Goal: Transaction & Acquisition: Purchase product/service

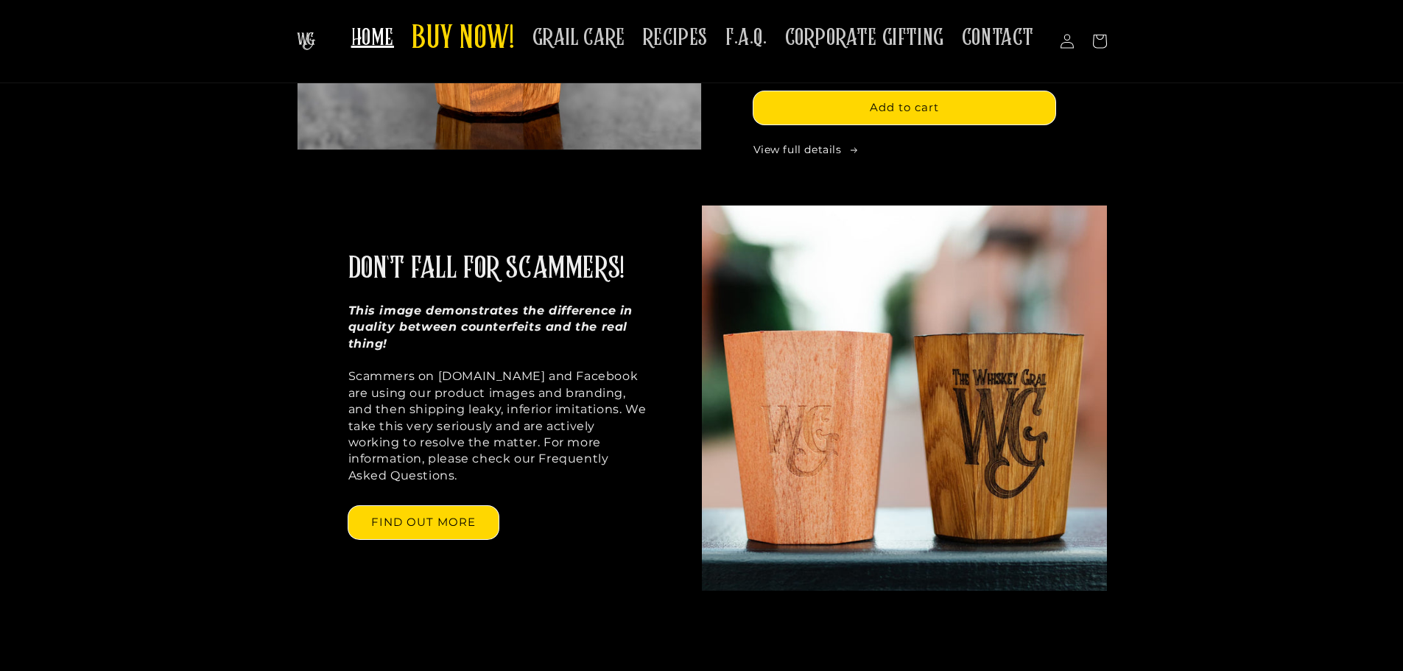
scroll to position [1105, 0]
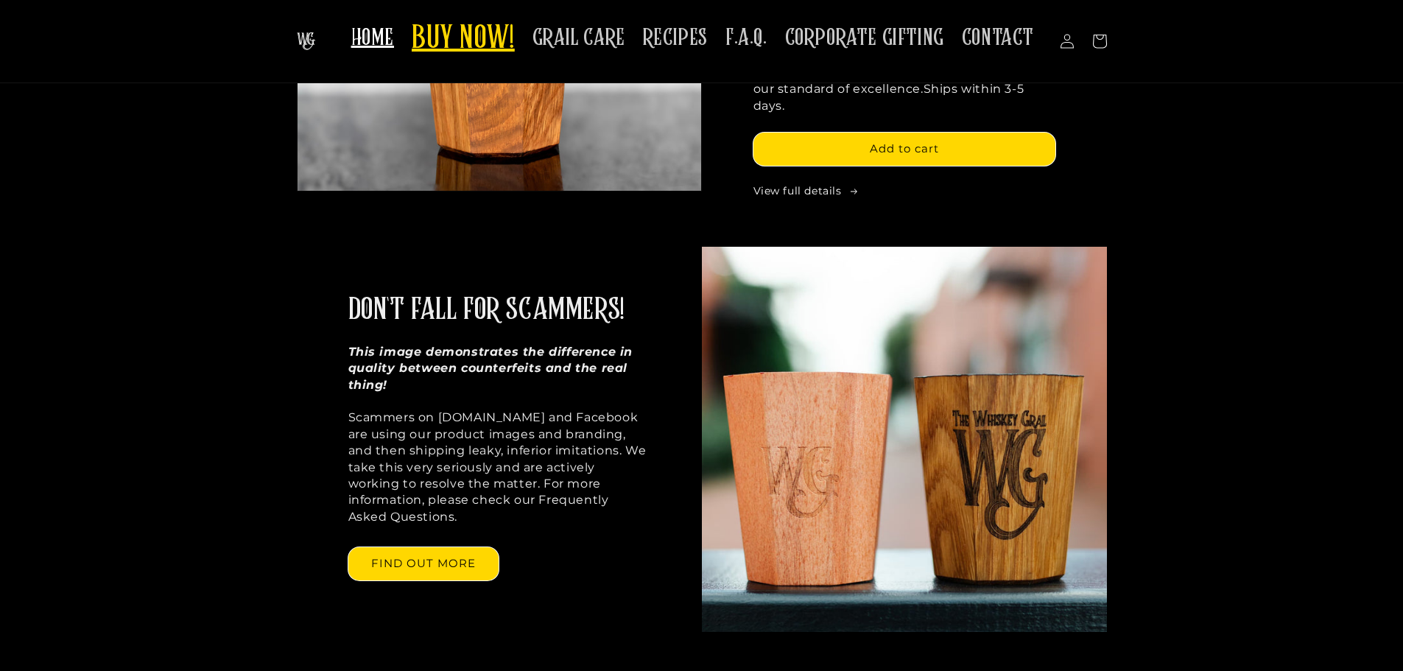
click at [468, 46] on span "BUY NOW!" at bounding box center [463, 39] width 103 height 41
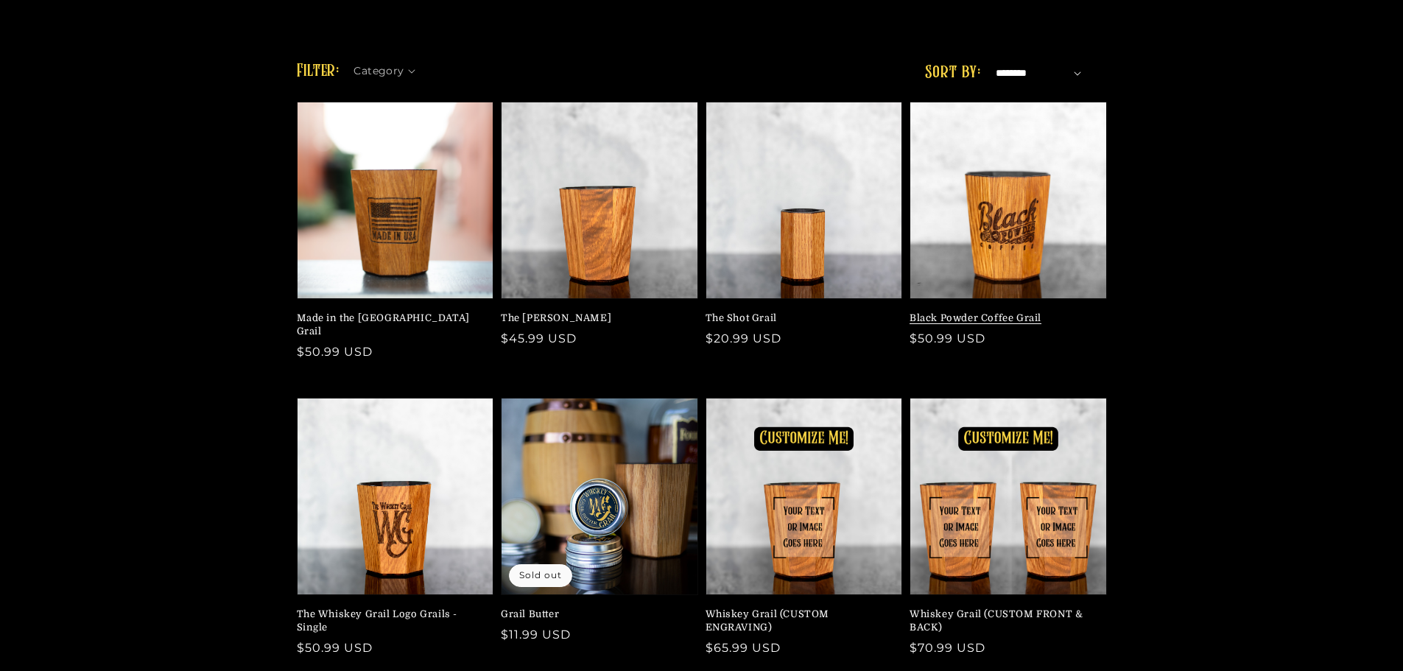
scroll to position [147, 0]
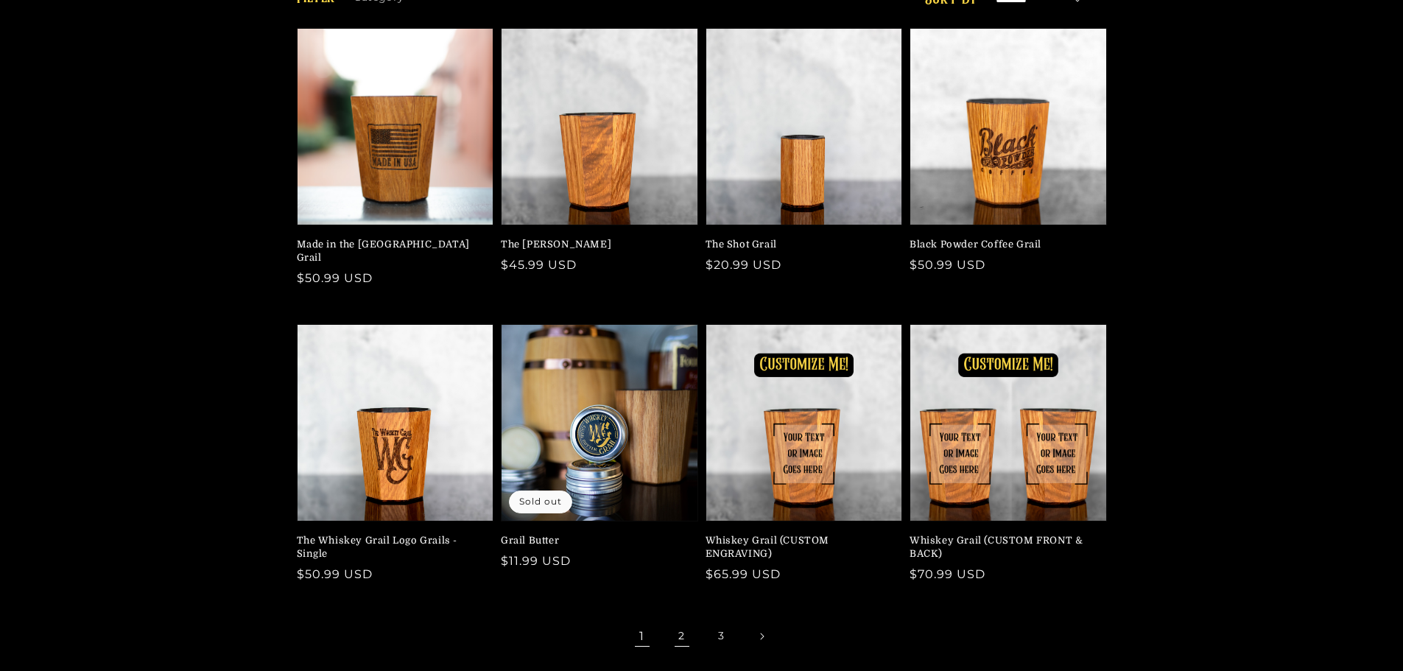
click at [683, 623] on link "2" at bounding box center [682, 636] width 32 height 32
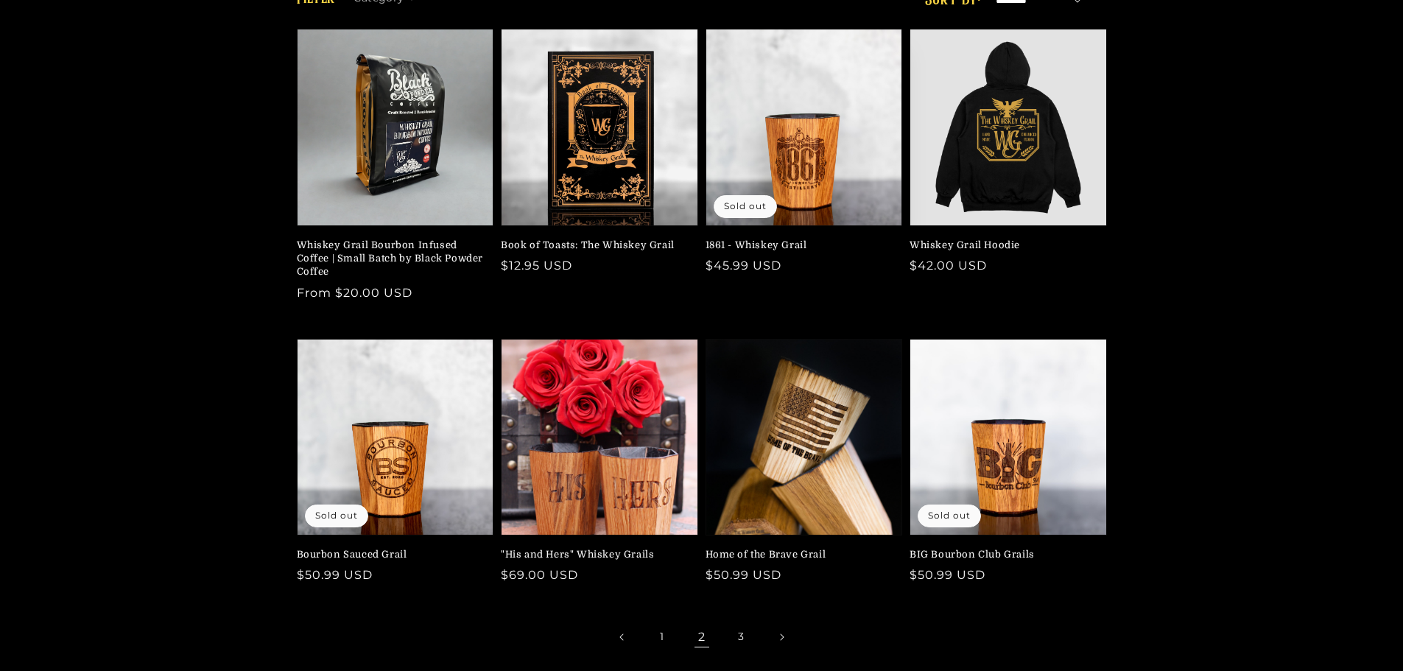
scroll to position [147, 0]
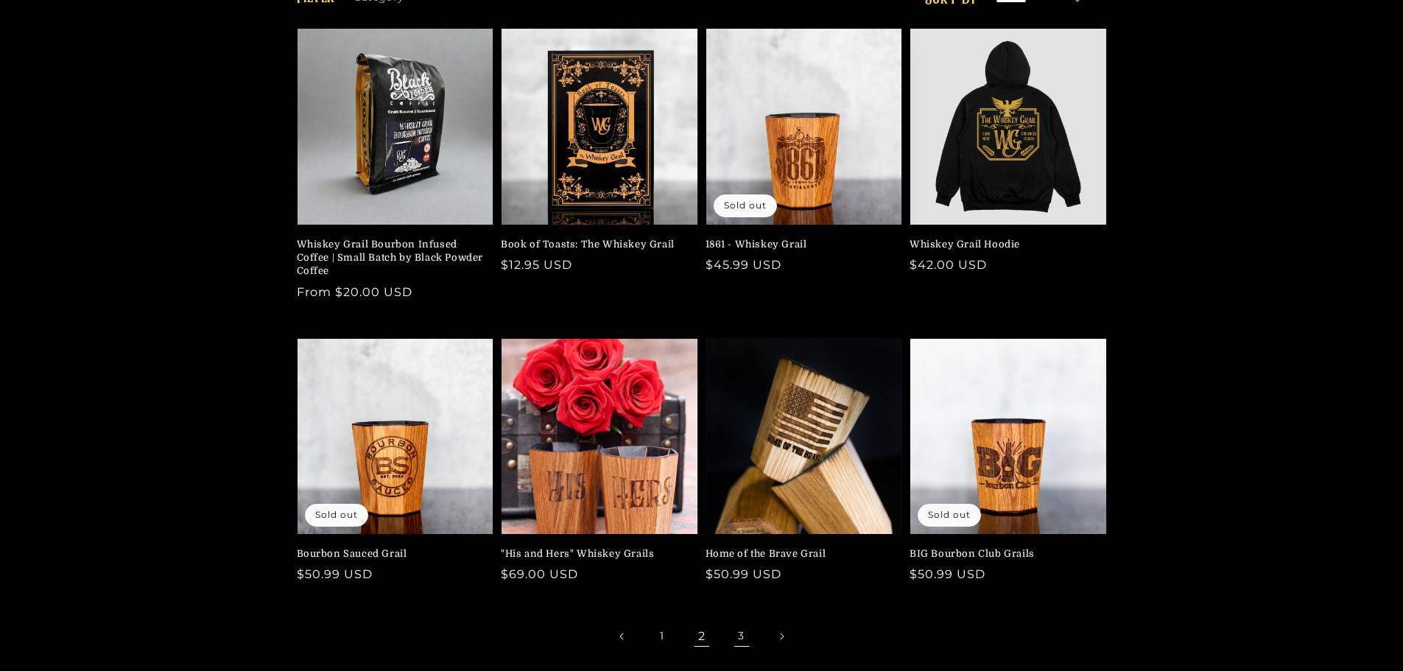
click at [737, 631] on link "3" at bounding box center [742, 636] width 32 height 32
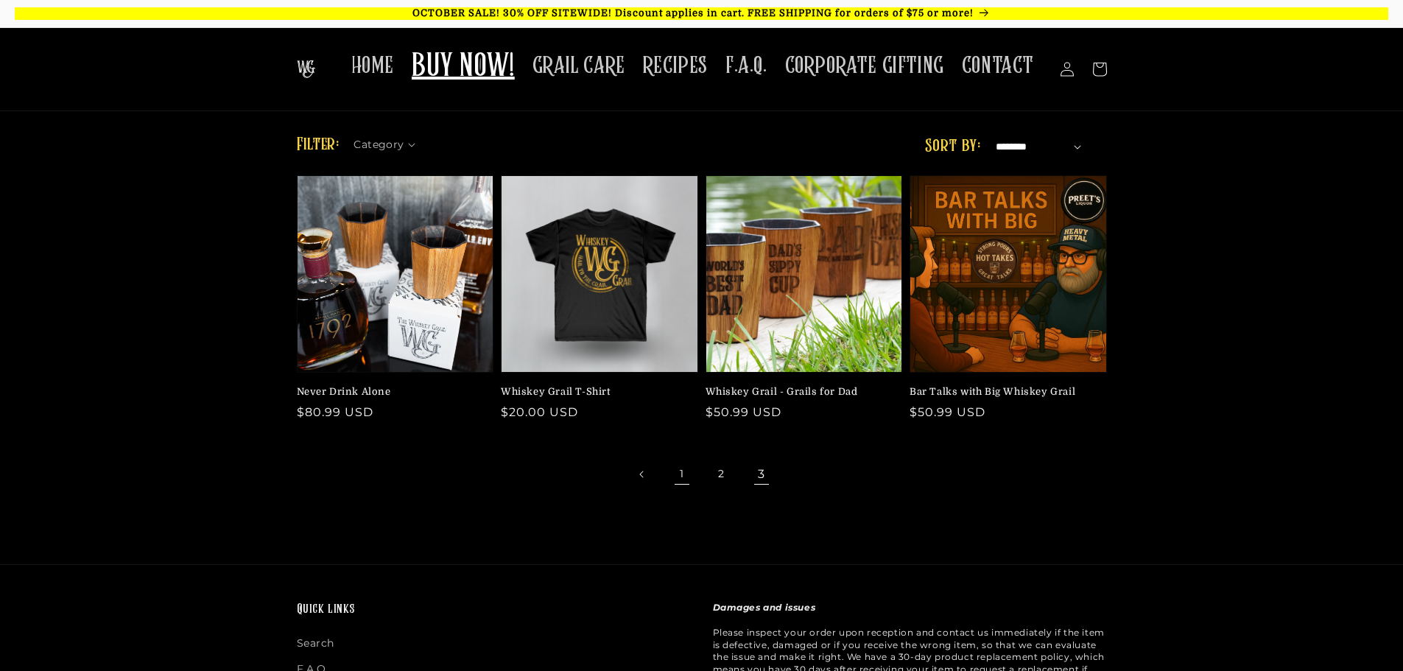
click at [675, 471] on link "1" at bounding box center [682, 474] width 32 height 32
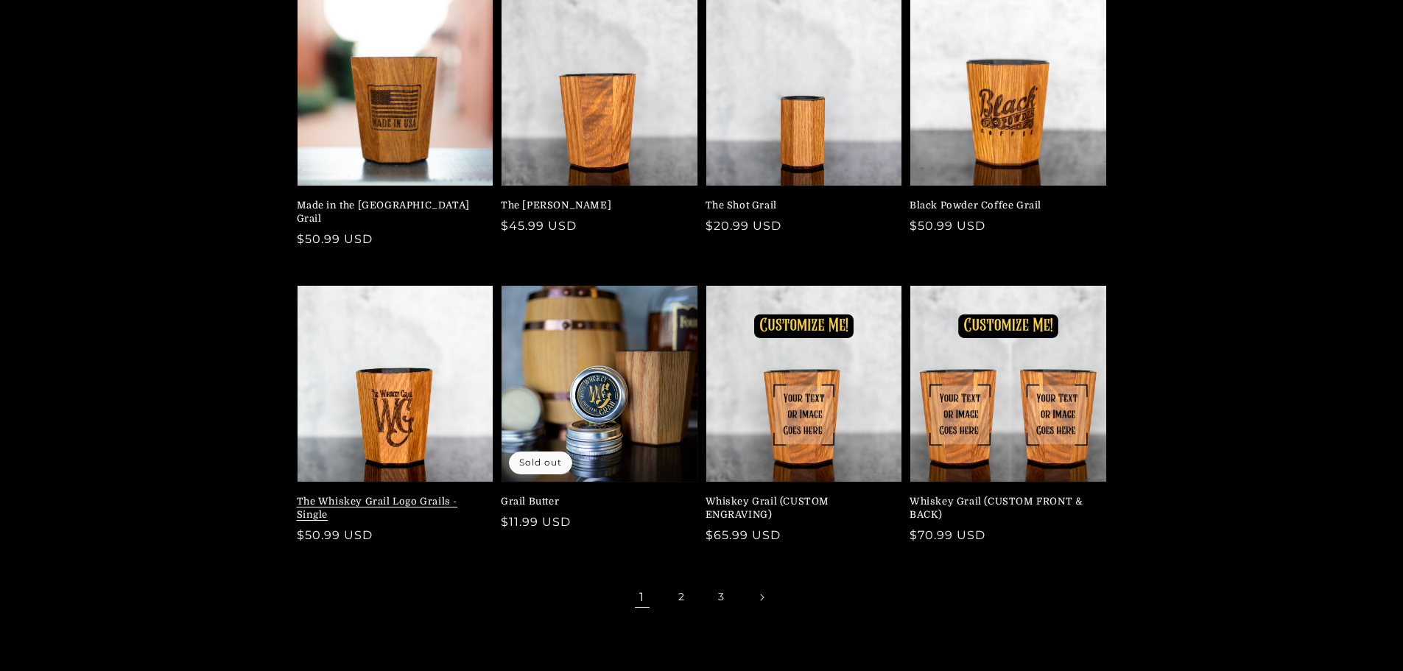
scroll to position [221, 0]
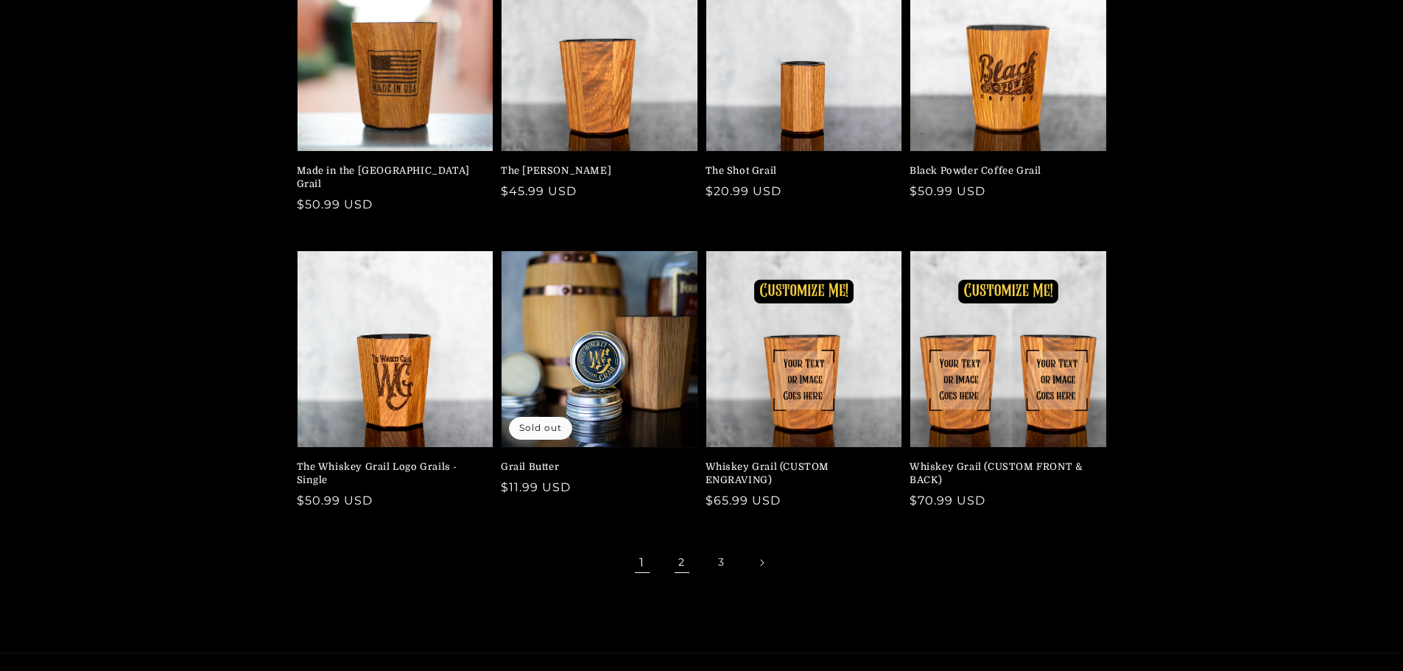
click at [680, 553] on link "2" at bounding box center [682, 563] width 32 height 32
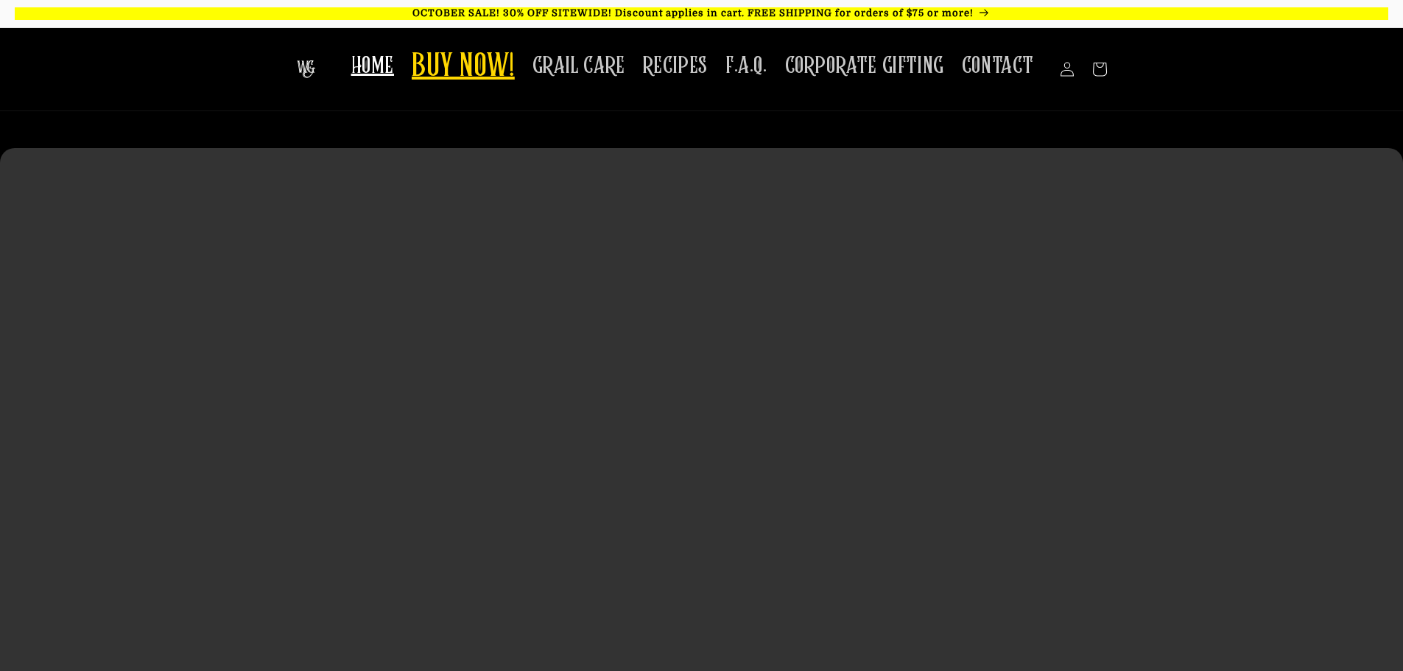
click at [483, 78] on span "BUY NOW!" at bounding box center [463, 67] width 103 height 41
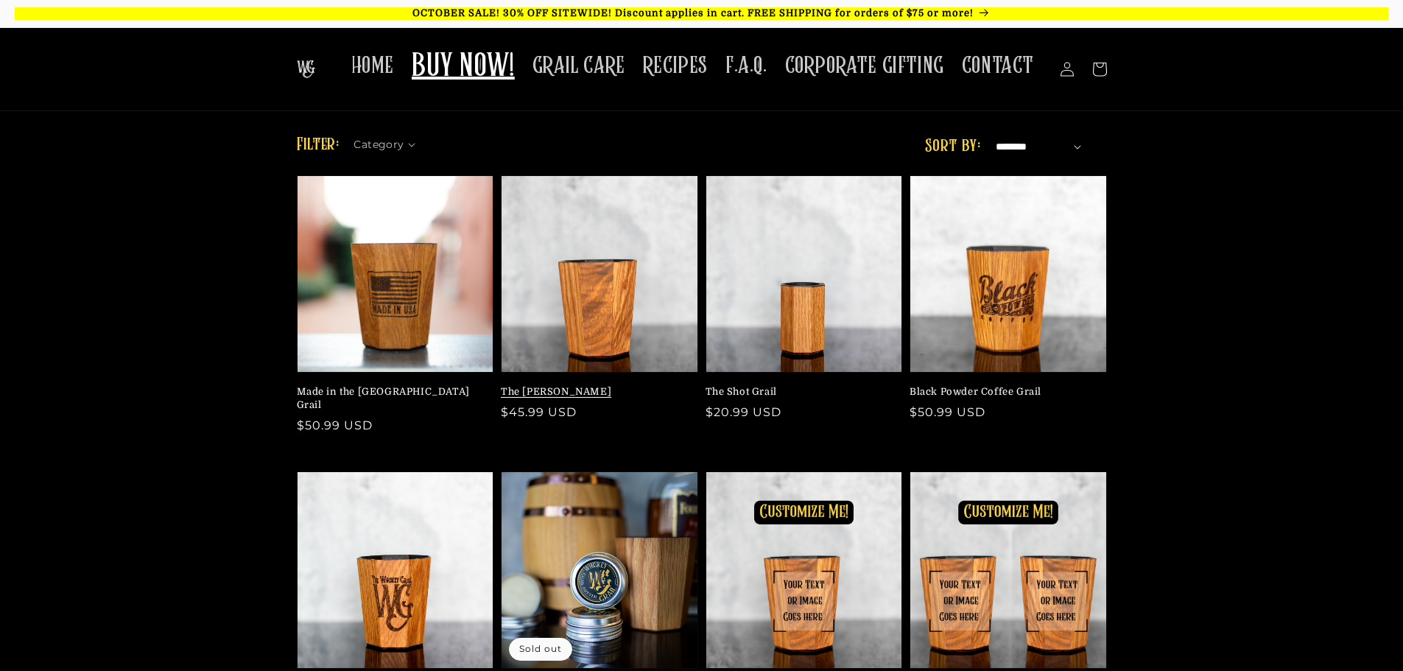
click at [555, 387] on link "The Mash Bill" at bounding box center [595, 391] width 189 height 13
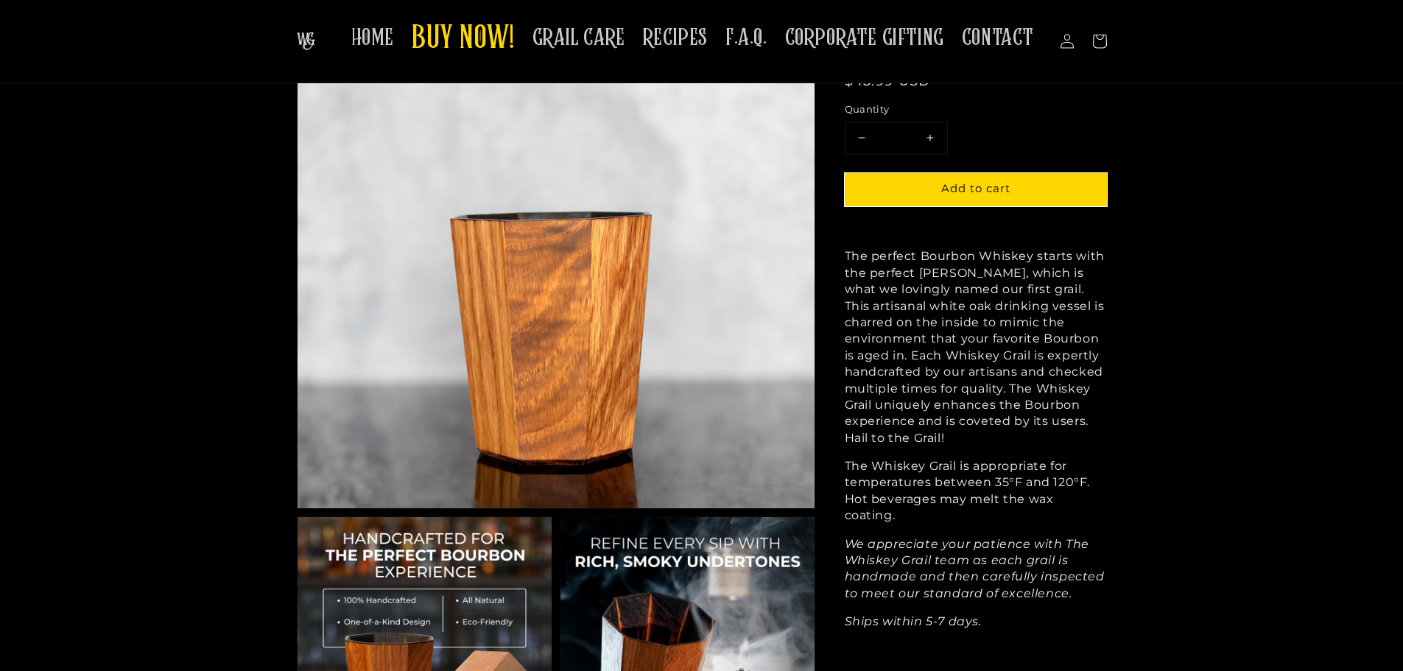
scroll to position [147, 0]
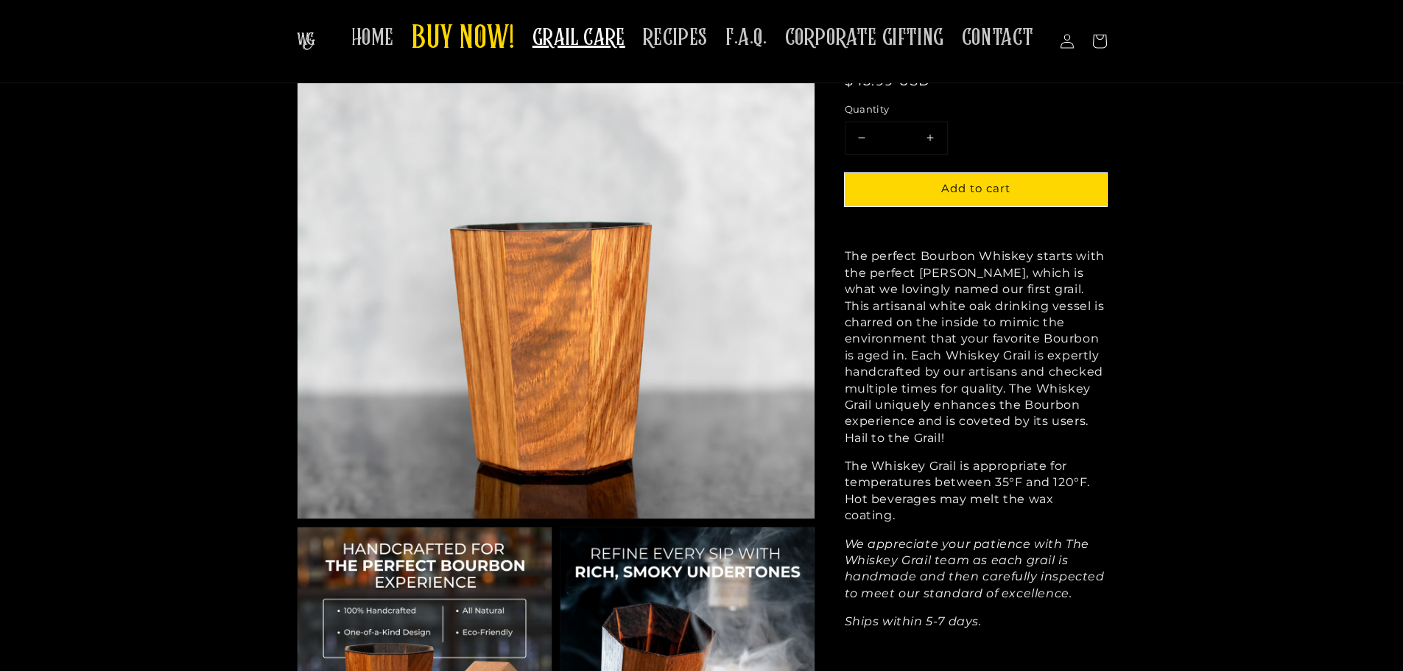
click at [603, 43] on span "GRAIL CARE" at bounding box center [579, 38] width 93 height 29
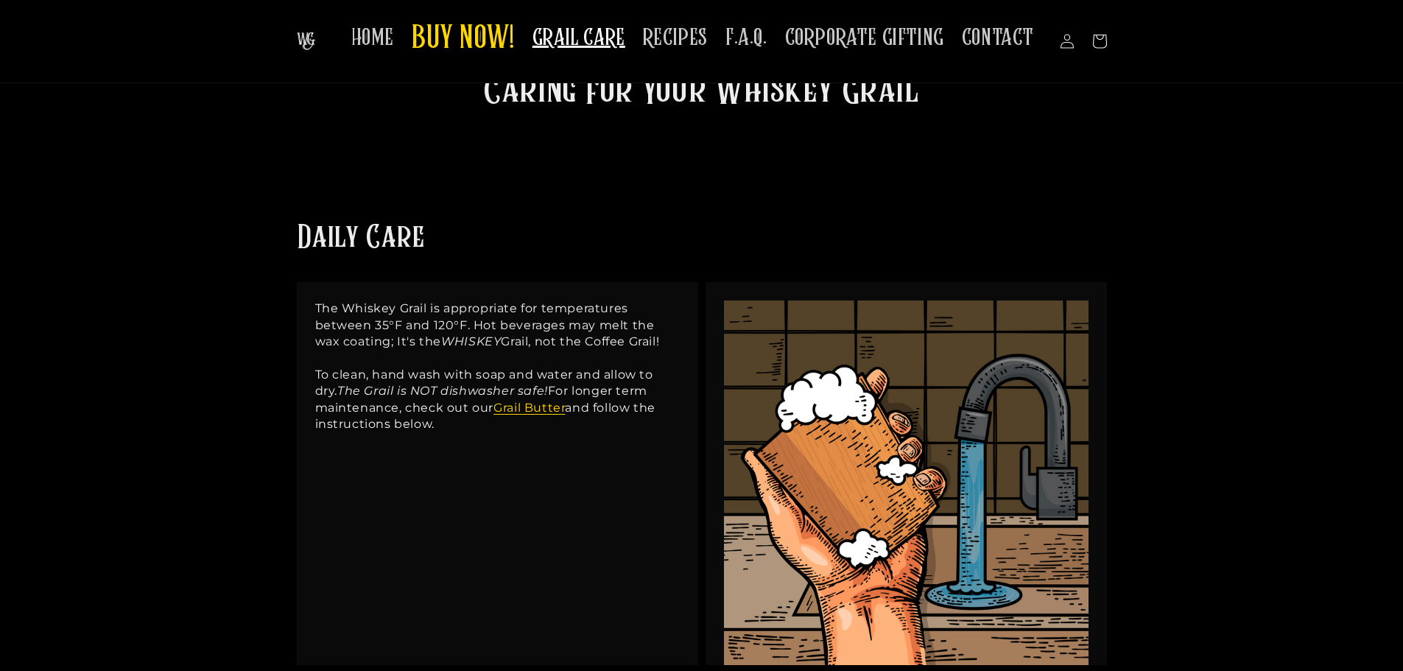
scroll to position [74, 0]
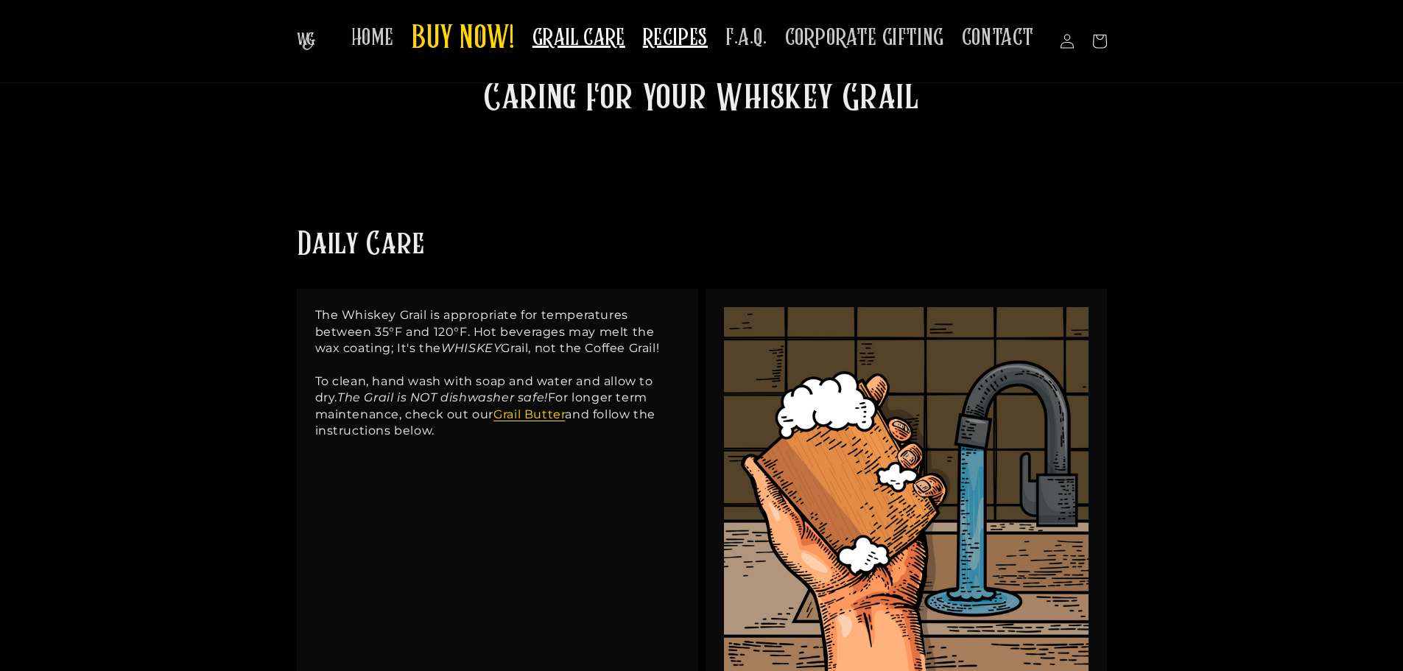
click at [679, 43] on span "RECIPES" at bounding box center [675, 38] width 65 height 29
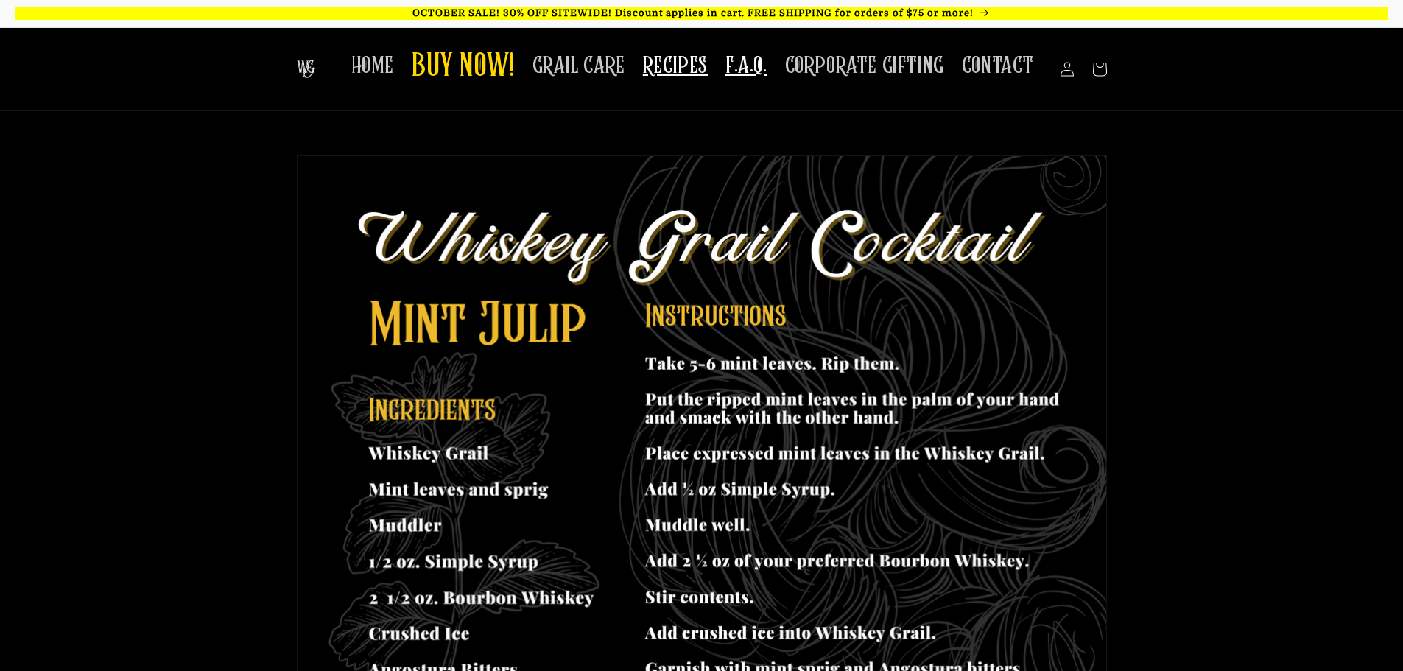
click at [746, 62] on span "F.A.Q." at bounding box center [747, 66] width 42 height 29
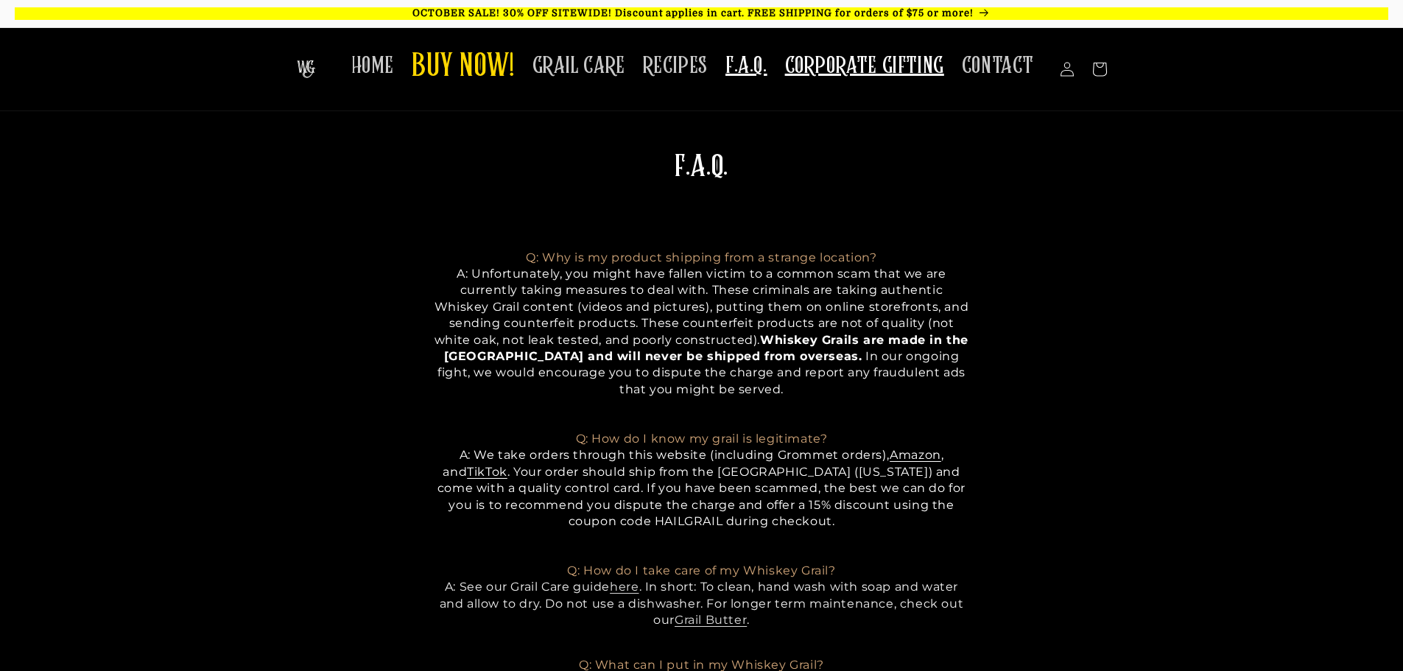
click at [854, 69] on span "CORPORATE GIFTING" at bounding box center [864, 66] width 159 height 29
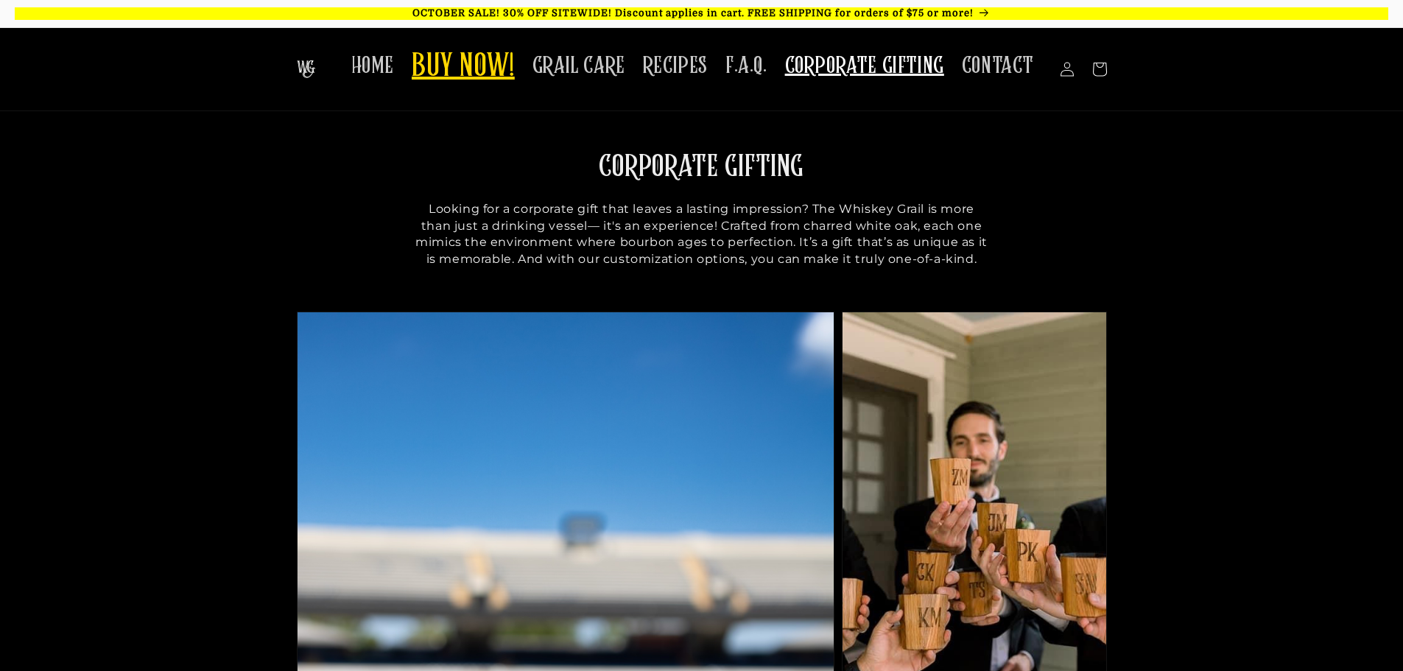
click at [492, 74] on span "BUY NOW!" at bounding box center [463, 67] width 103 height 41
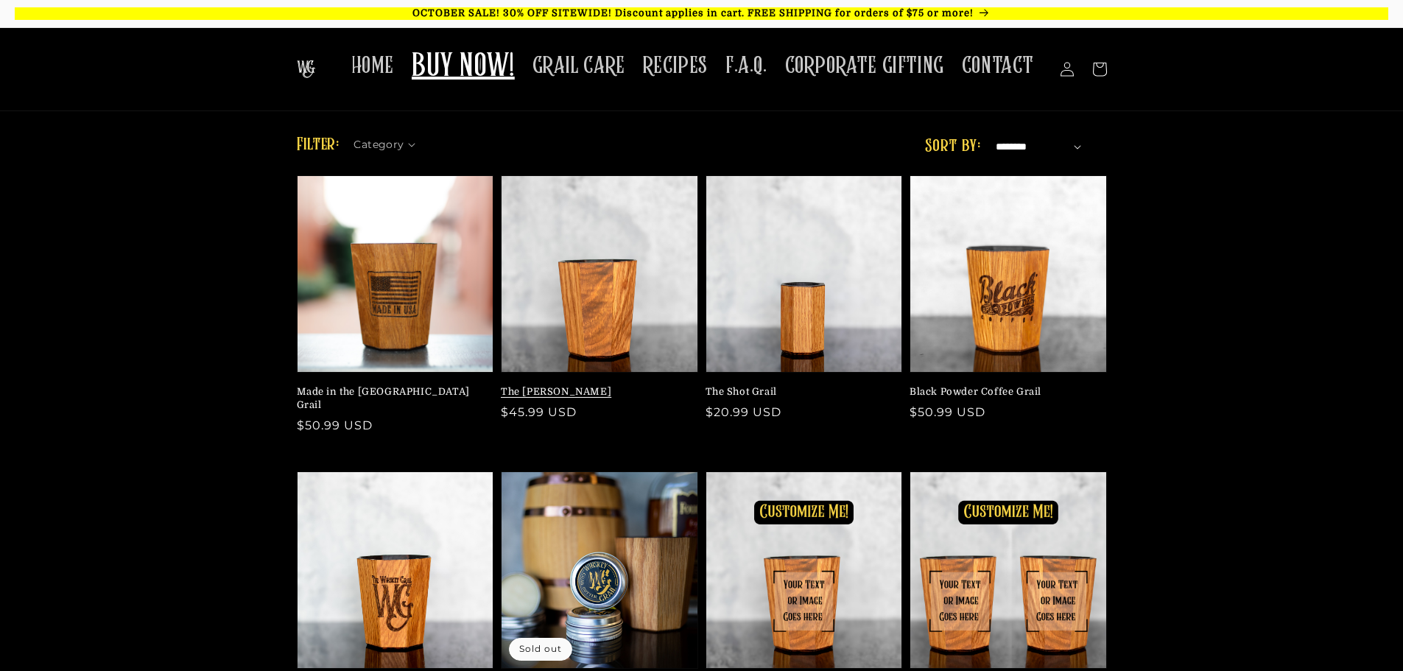
click at [529, 388] on link "The [PERSON_NAME]" at bounding box center [595, 391] width 189 height 13
click at [399, 385] on link "Made in the USA Grail" at bounding box center [391, 398] width 189 height 27
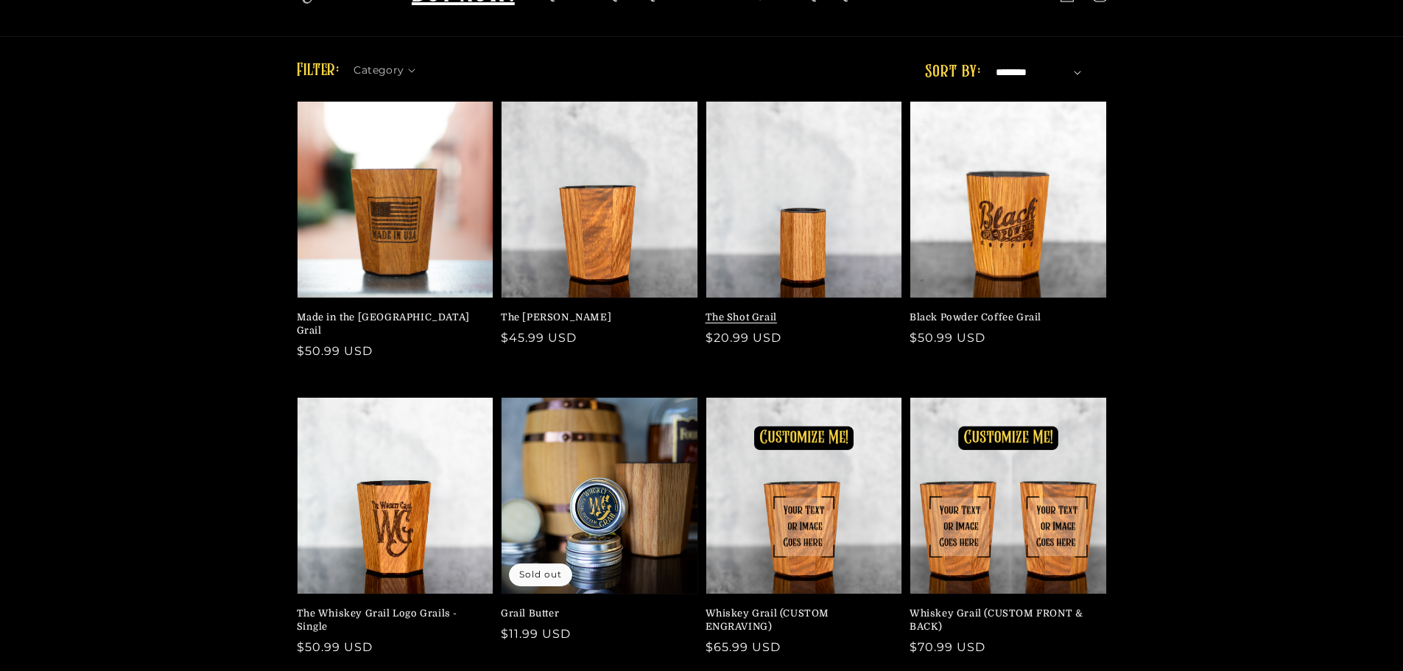
scroll to position [147, 0]
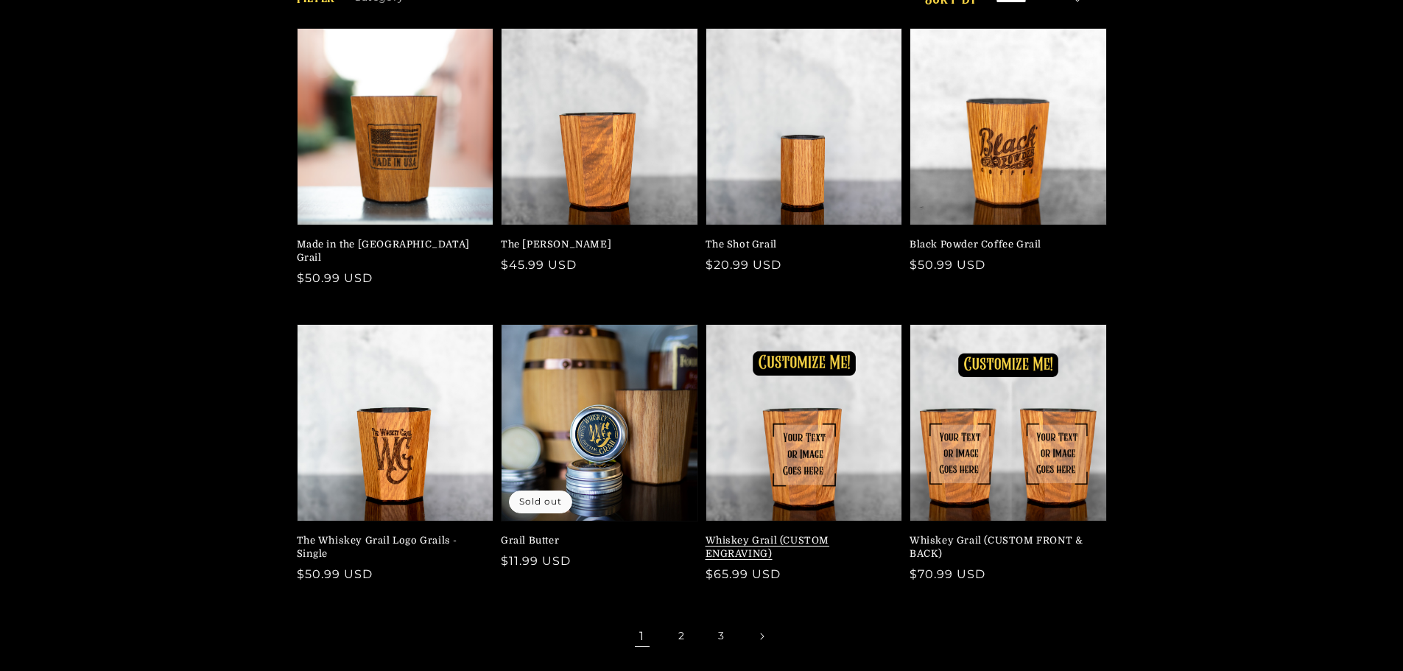
click at [748, 534] on link "Whiskey Grail (CUSTOM ENGRAVING)" at bounding box center [800, 547] width 189 height 27
click at [545, 244] on link "The [PERSON_NAME]" at bounding box center [595, 244] width 189 height 13
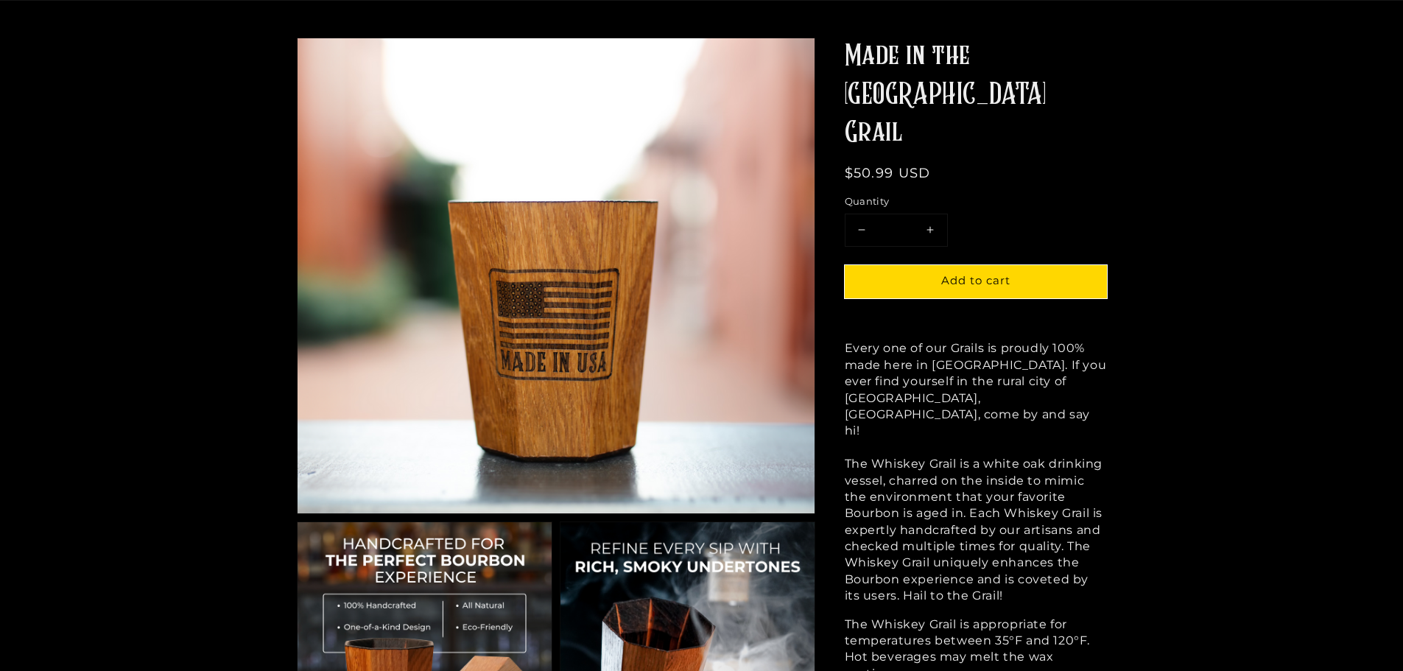
scroll to position [221, 0]
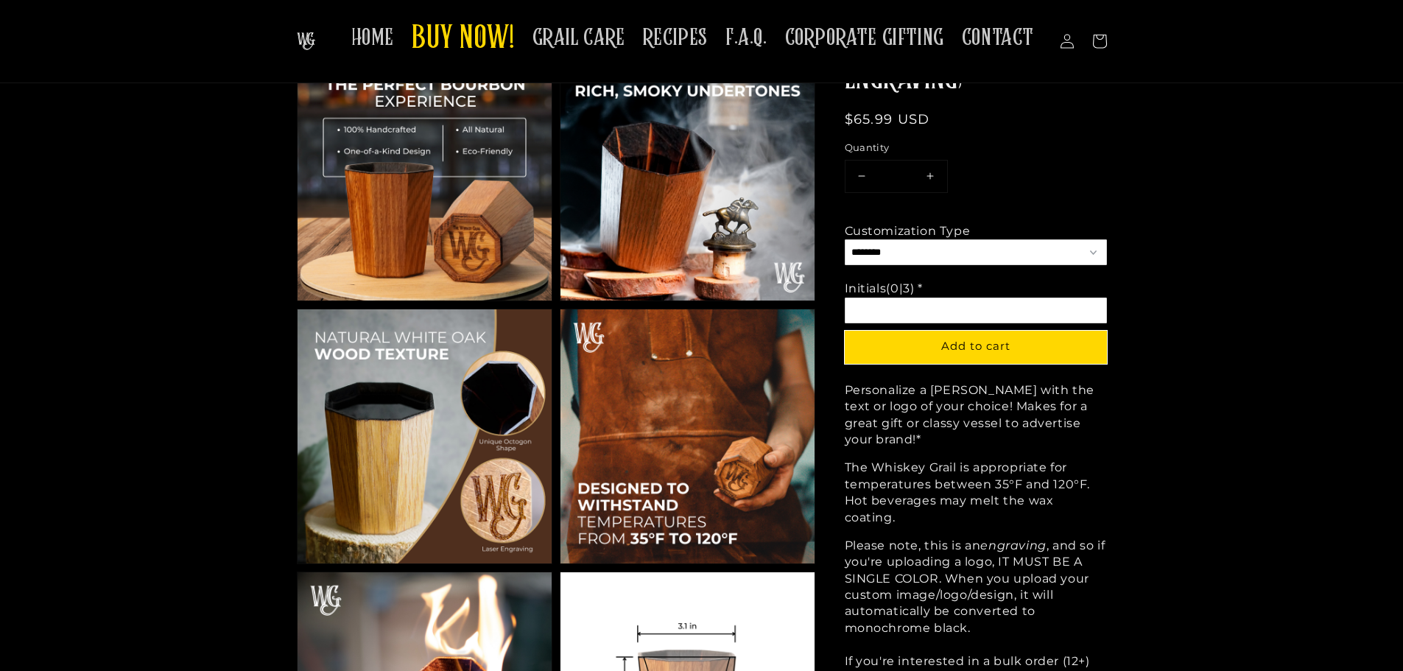
scroll to position [1179, 0]
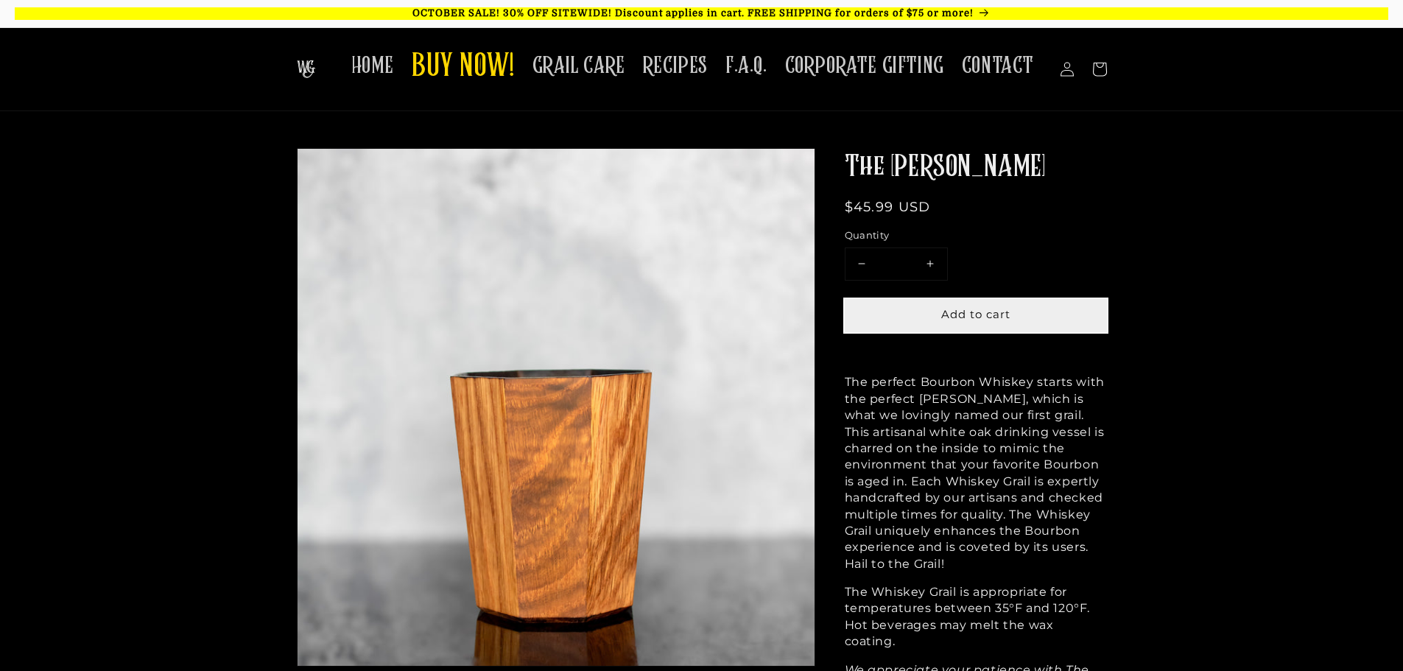
click at [1004, 316] on span "Add to cart" at bounding box center [975, 314] width 69 height 14
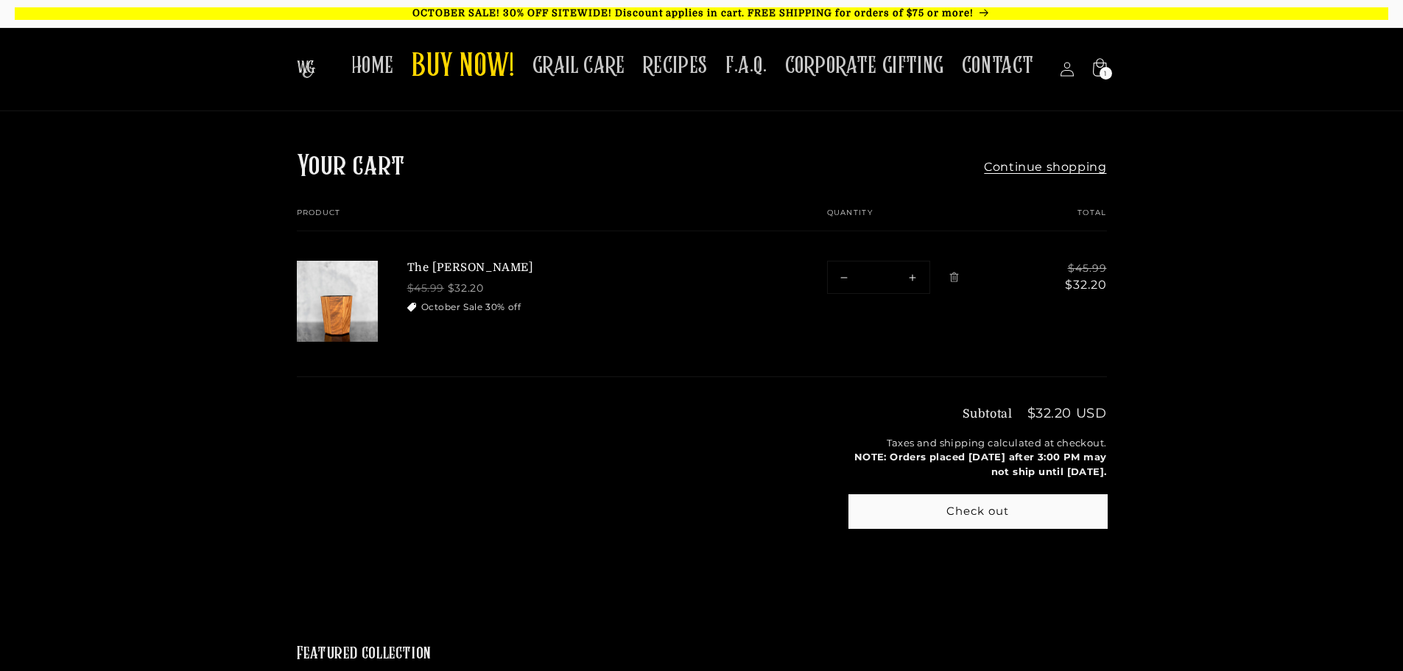
click at [912, 277] on button "Increase quantity for The [PERSON_NAME]" at bounding box center [912, 278] width 33 height 32
type input "*"
click at [912, 277] on button "Increase quantity for The [PERSON_NAME]" at bounding box center [912, 278] width 33 height 32
type input "*"
click at [971, 511] on button "Check out" at bounding box center [978, 511] width 258 height 33
